Goal: Information Seeking & Learning: Learn about a topic

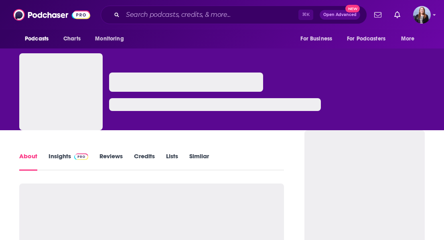
click at [62, 157] on link "Insights" at bounding box center [69, 161] width 40 height 18
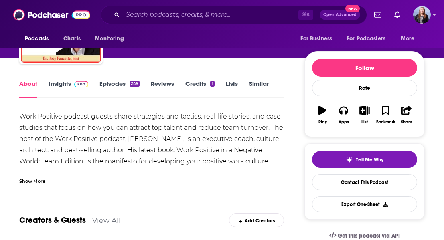
scroll to position [71, 0]
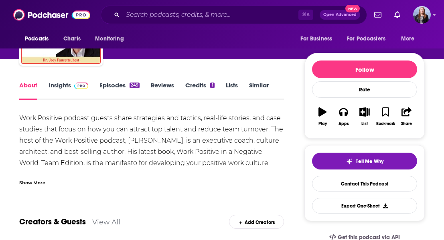
click at [56, 83] on link "Insights" at bounding box center [69, 90] width 40 height 18
